Goal: Task Accomplishment & Management: Complete application form

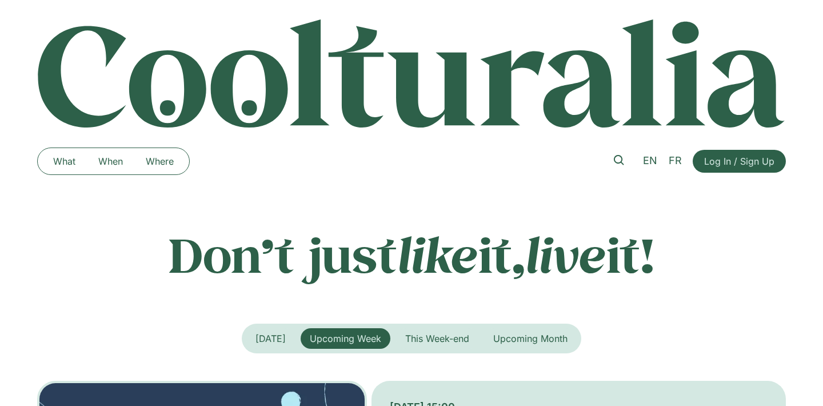
click at [714, 161] on span "Log In / Sign Up" at bounding box center [739, 161] width 70 height 14
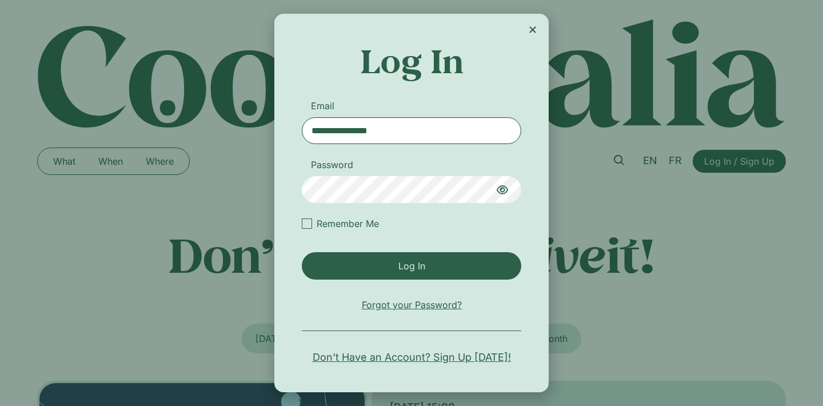
type input "**********"
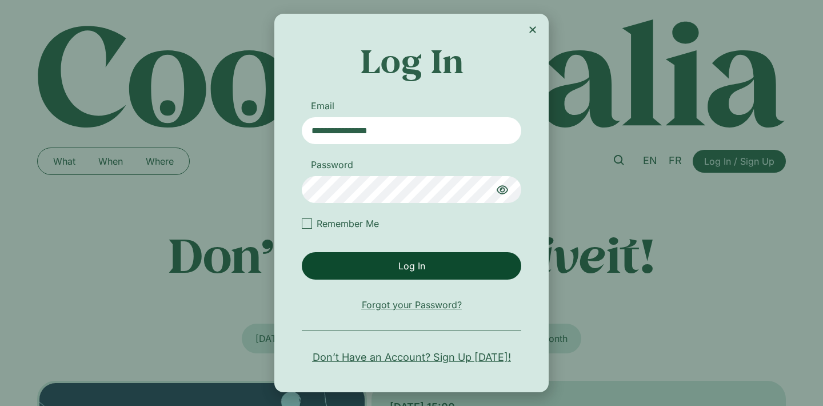
click at [394, 262] on span "Log In" at bounding box center [412, 266] width 206 height 14
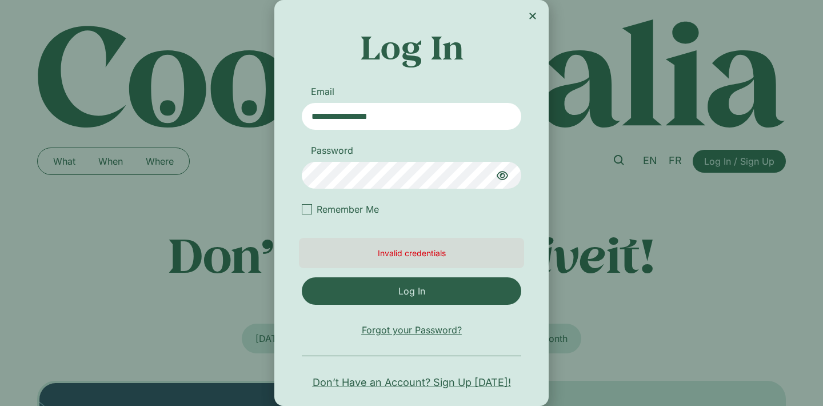
click at [419, 387] on span "Don’t Have an Account? Sign Up Today!" at bounding box center [412, 381] width 198 height 15
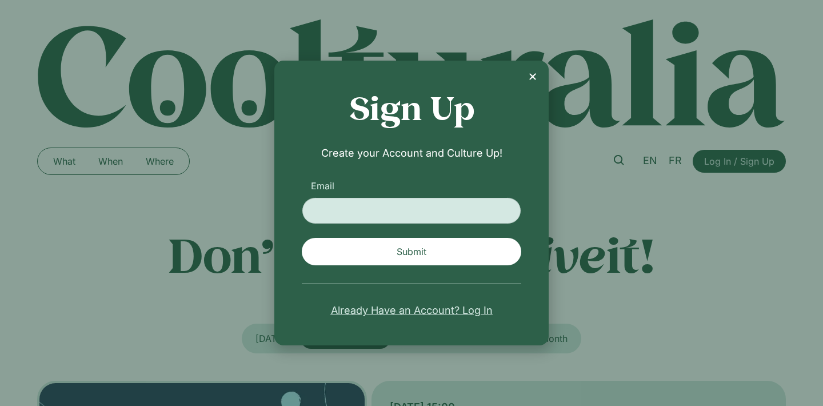
click at [389, 214] on input "Email" at bounding box center [412, 210] width 220 height 27
type input "**********"
click at [412, 252] on button "Submit" at bounding box center [412, 251] width 220 height 27
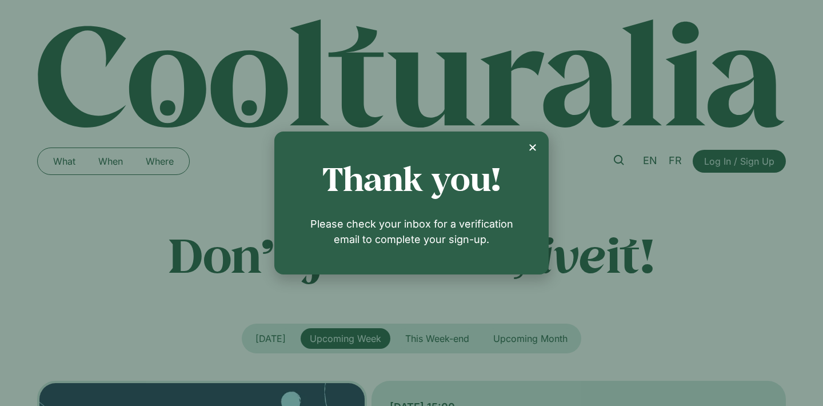
click at [533, 146] on icon "Close" at bounding box center [532, 147] width 9 height 9
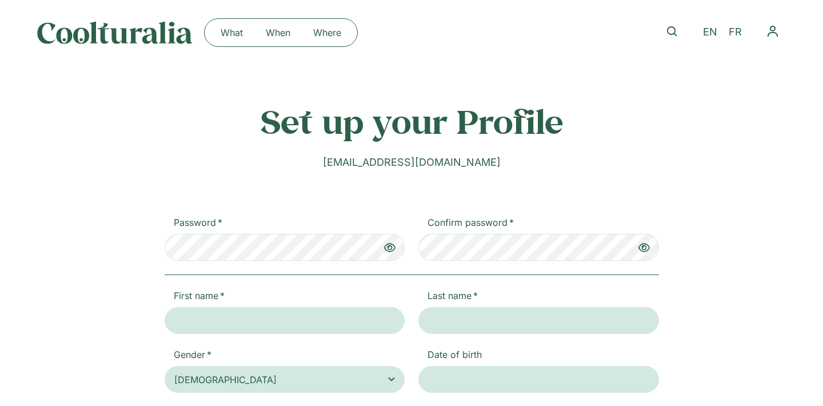
click at [643, 245] on icon "New Form" at bounding box center [644, 248] width 14 height 14
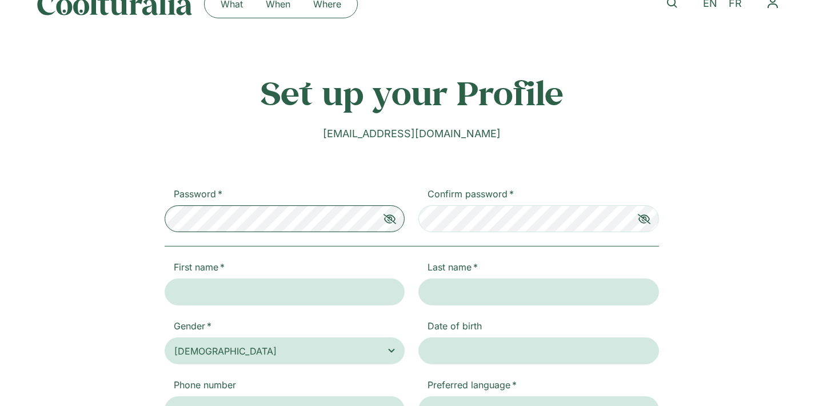
scroll to position [65, 0]
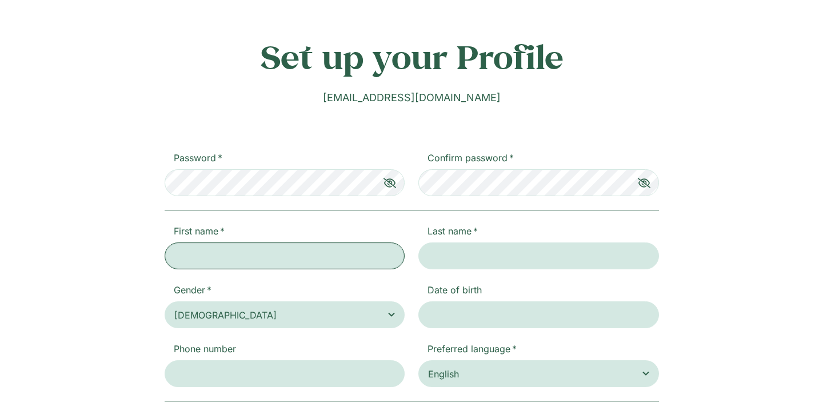
click at [228, 255] on input "First name" at bounding box center [285, 255] width 241 height 27
type input "******"
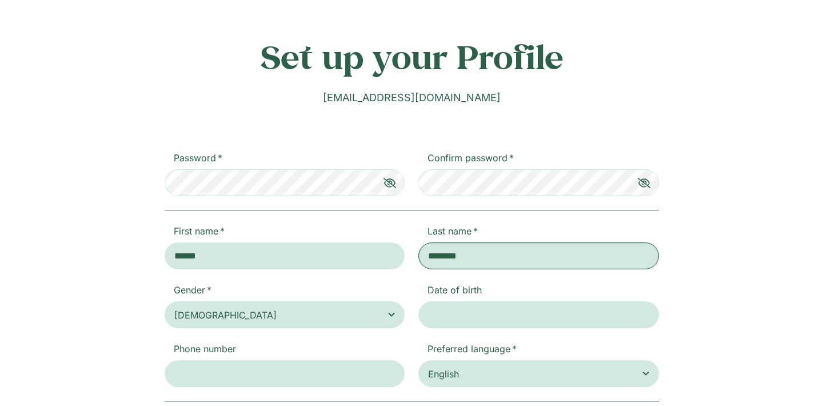
type input "********"
click at [458, 311] on input "Date of birth" at bounding box center [538, 314] width 241 height 27
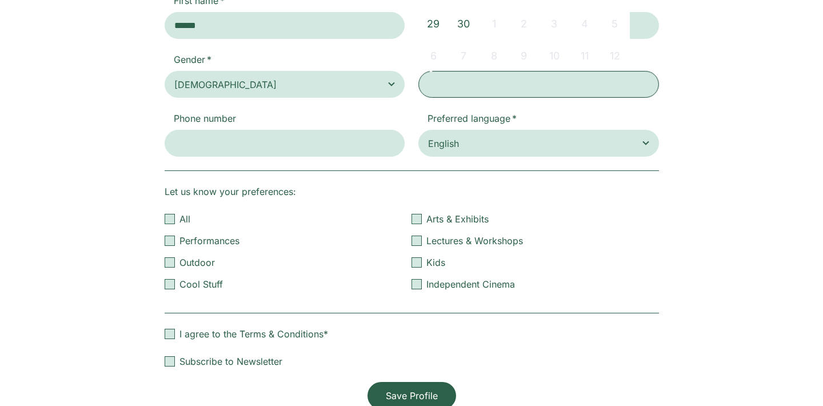
scroll to position [298, 0]
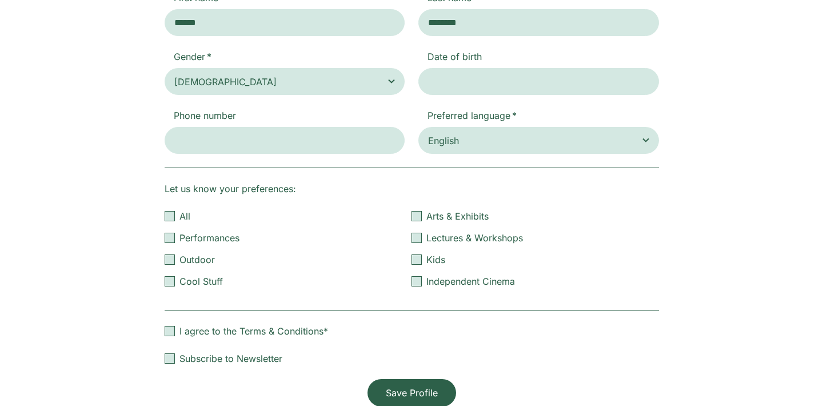
click at [170, 217] on div "New Form" at bounding box center [170, 216] width 10 height 10
click at [170, 329] on div "New Form" at bounding box center [170, 331] width 10 height 10
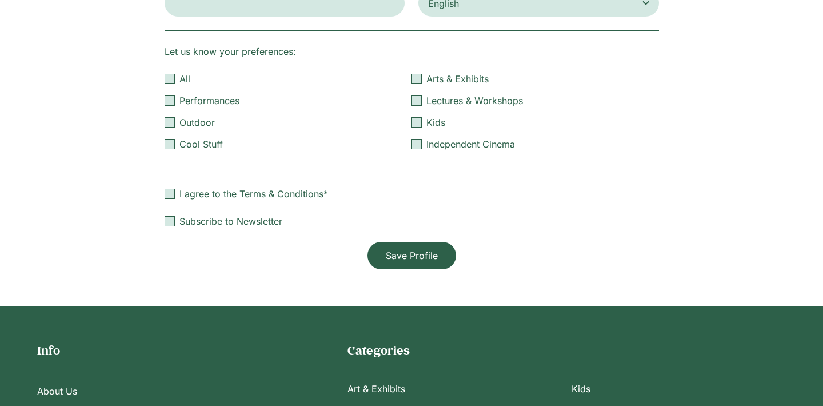
scroll to position [434, 0]
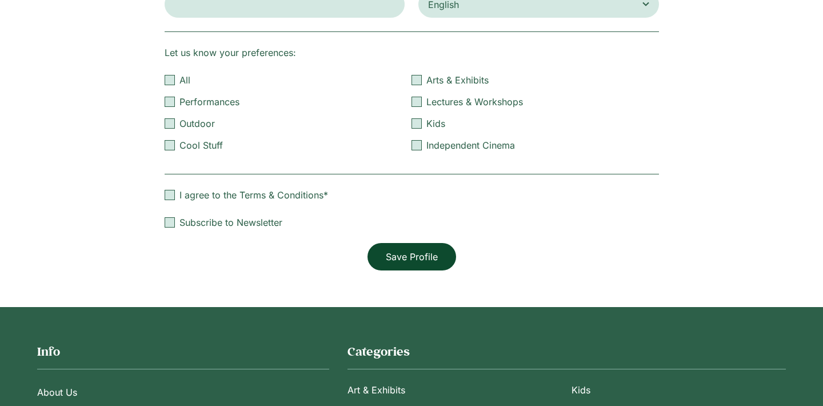
click at [410, 257] on span "Save Profile" at bounding box center [412, 257] width 52 height 14
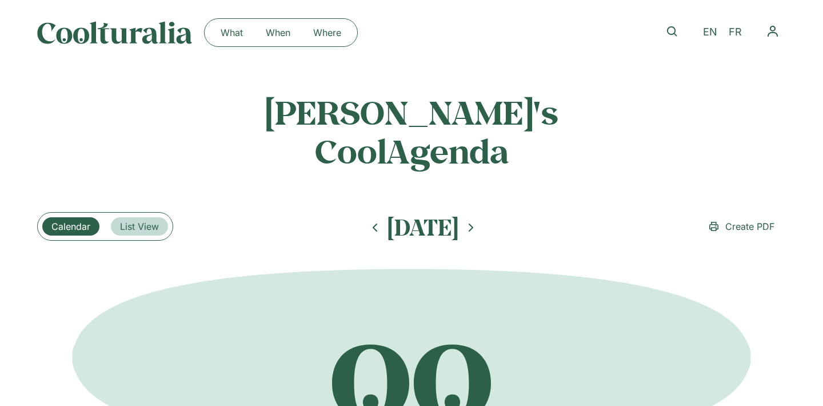
click at [136, 220] on span "List View" at bounding box center [139, 227] width 39 height 14
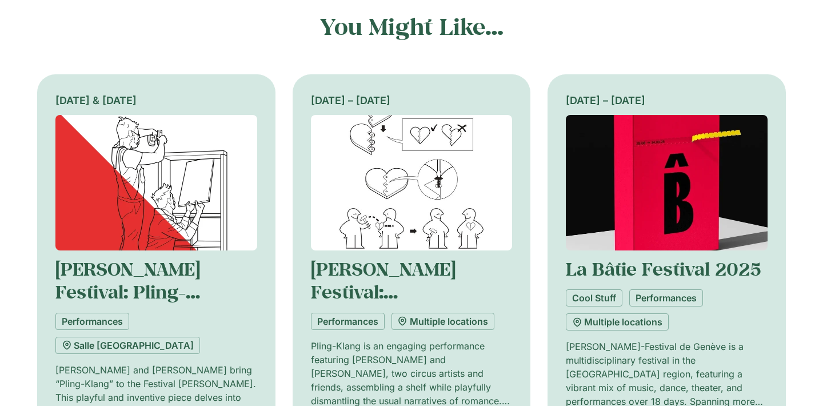
scroll to position [580, 0]
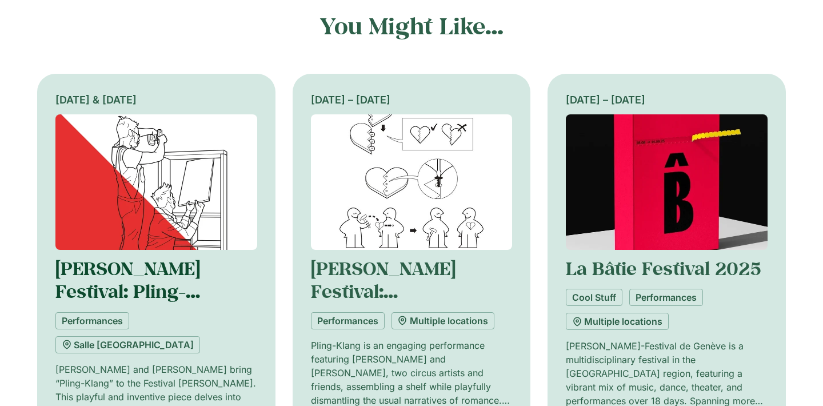
click at [156, 256] on link "[PERSON_NAME] Festival: Pling-[GEOGRAPHIC_DATA] | [PERSON_NAME] & [PERSON_NAME]" at bounding box center [151, 314] width 192 height 116
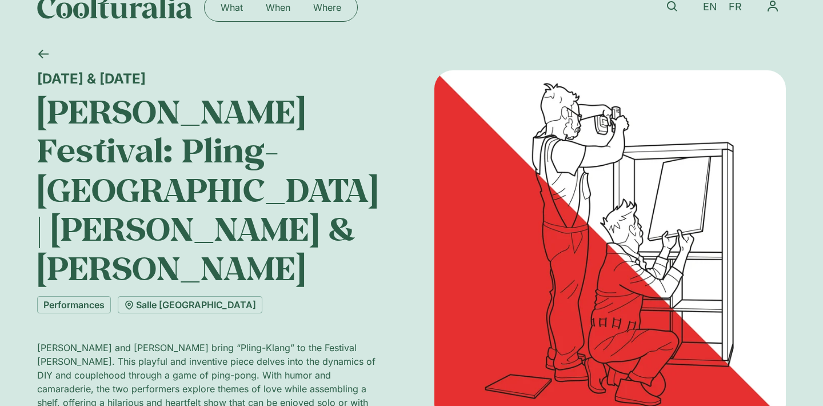
scroll to position [22, 0]
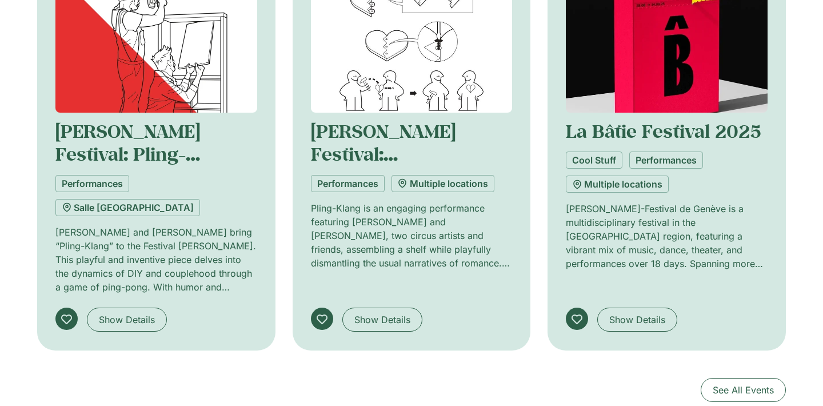
scroll to position [718, 0]
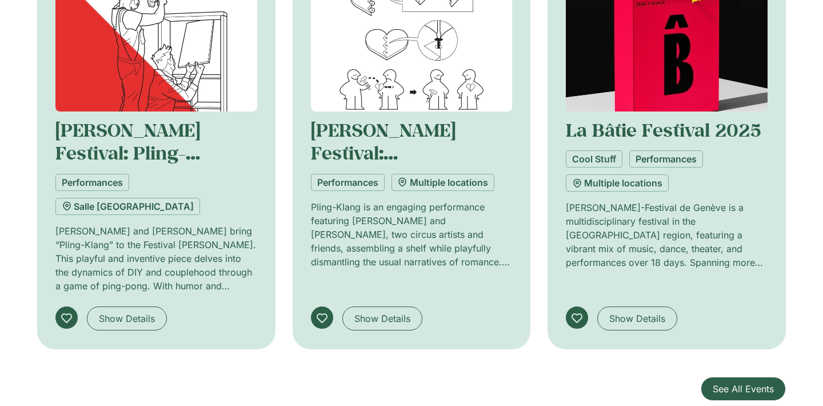
click at [727, 382] on span "See All Events" at bounding box center [743, 389] width 61 height 14
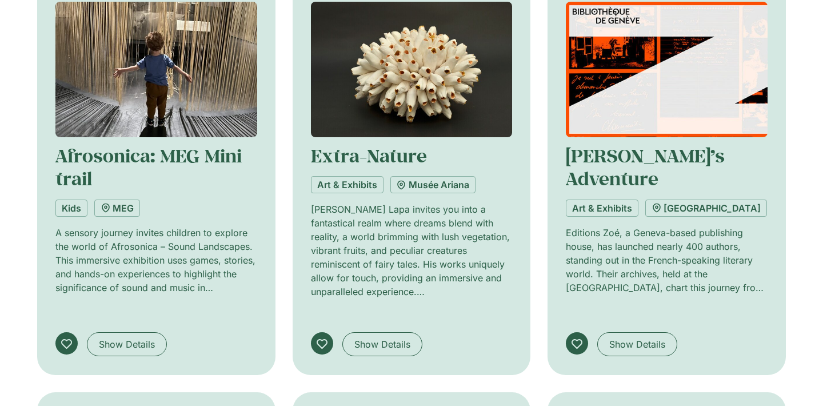
scroll to position [339, 0]
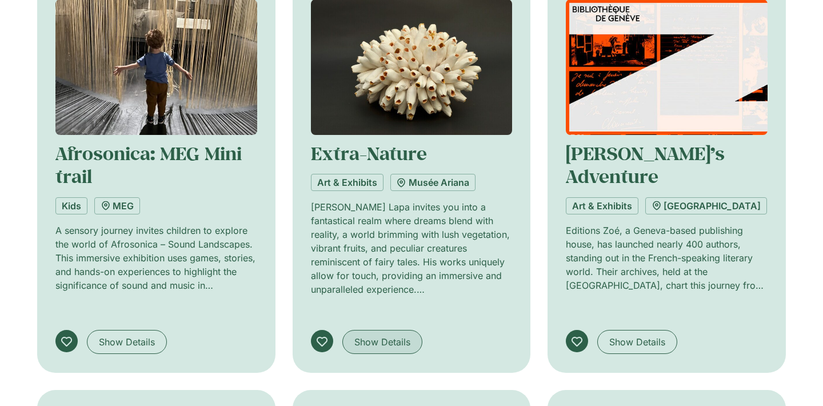
click at [364, 335] on span "Show Details" at bounding box center [382, 342] width 56 height 14
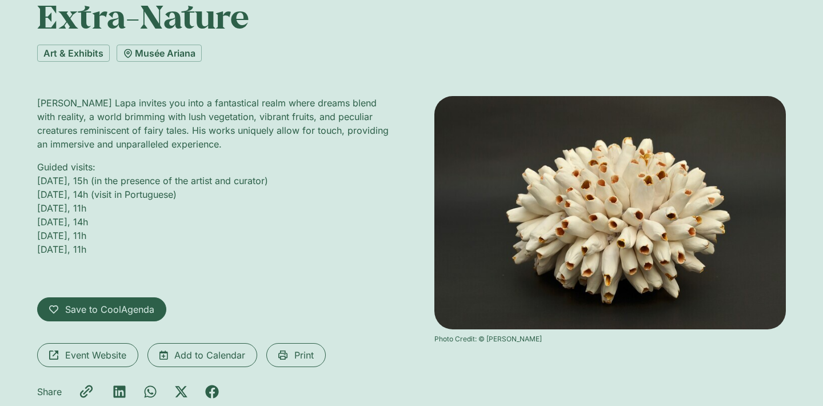
scroll to position [86, 0]
